Goal: Find specific fact: Find contact information

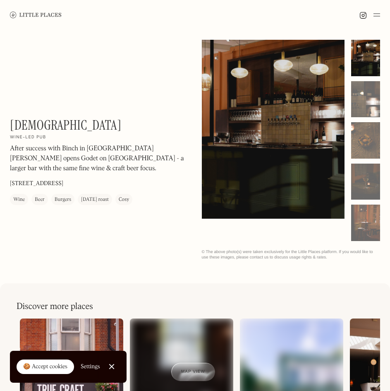
drag, startPoint x: 82, startPoint y: 184, endPoint x: 11, endPoint y: 182, distance: 70.8
click at [11, 182] on div "Godet On Our Radar Wine-led pub After success with Binch in [GEOGRAPHIC_DATA][P…" at bounding box center [99, 161] width 179 height 88
copy p "[STREET_ADDRESS]"
click at [364, 90] on div at bounding box center [365, 99] width 29 height 36
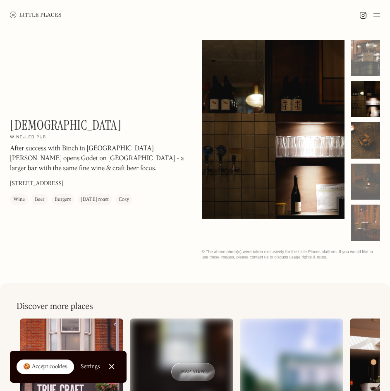
click at [371, 140] on div at bounding box center [365, 140] width 29 height 36
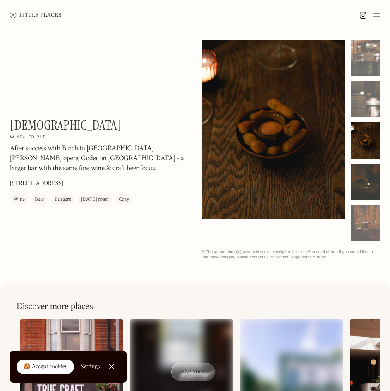
click at [375, 185] on div at bounding box center [365, 181] width 29 height 36
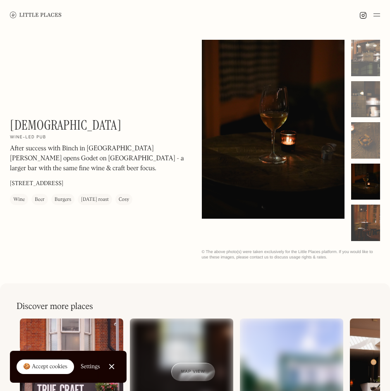
click at [374, 209] on div at bounding box center [365, 222] width 29 height 36
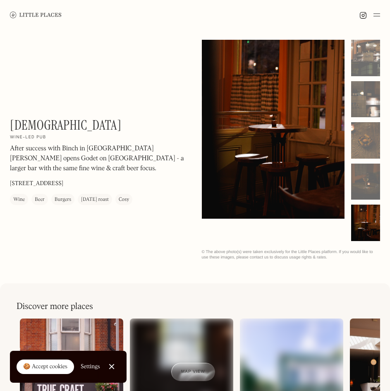
drag, startPoint x: 14, startPoint y: 12, endPoint x: 19, endPoint y: 12, distance: 5.0
click at [14, 12] on img at bounding box center [36, 15] width 52 height 6
